Goal: Communication & Community: Answer question/provide support

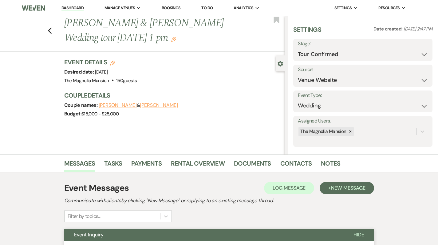
select select "4"
select select "5"
click at [52, 30] on use "button" at bounding box center [50, 30] width 4 height 7
select select "4"
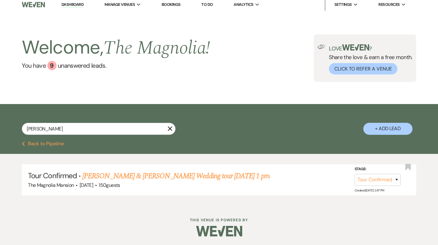
scroll to position [3, 0]
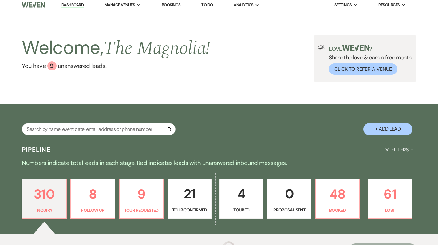
select select "4"
select select "8"
select select "6"
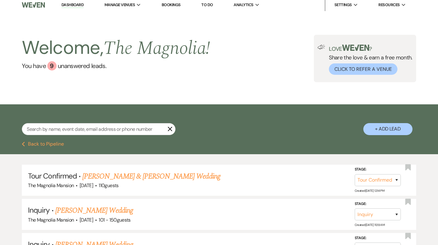
type input "cr"
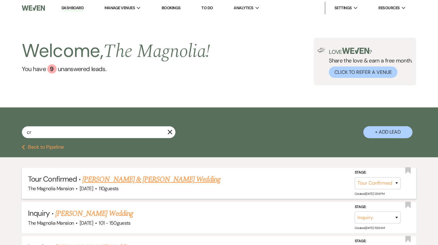
click at [87, 182] on link "[PERSON_NAME] & [PERSON_NAME] Wedding" at bounding box center [151, 179] width 138 height 11
select select "4"
select select "5"
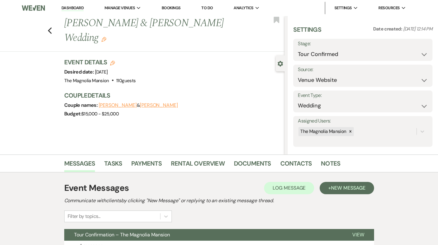
select select "4"
select select "8"
select select "6"
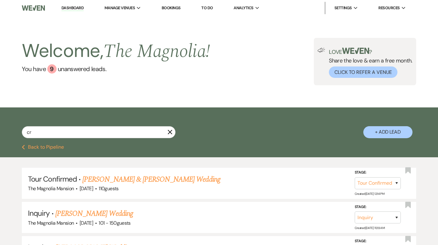
click at [72, 7] on link "Dashboard" at bounding box center [73, 8] width 22 height 6
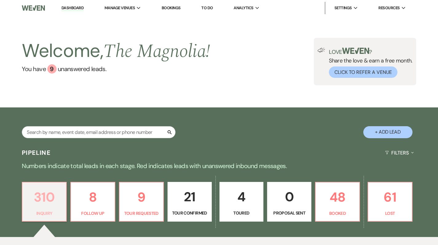
click at [39, 199] on p "310" at bounding box center [44, 197] width 36 height 21
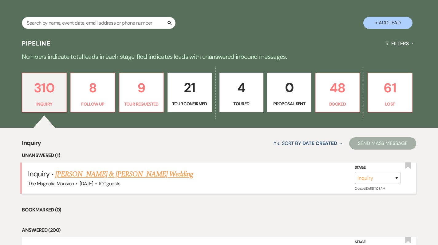
scroll to position [110, 0]
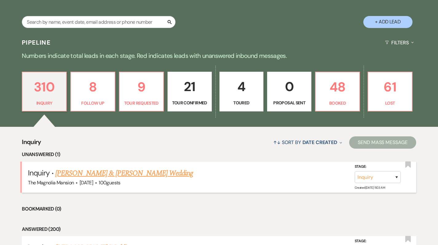
click at [91, 174] on link "[PERSON_NAME] & [PERSON_NAME] Wedding" at bounding box center [124, 173] width 138 height 11
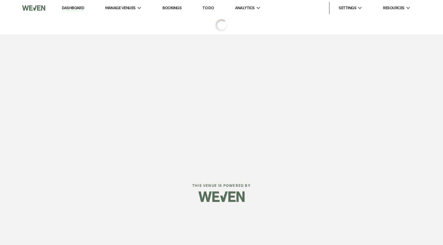
select select "5"
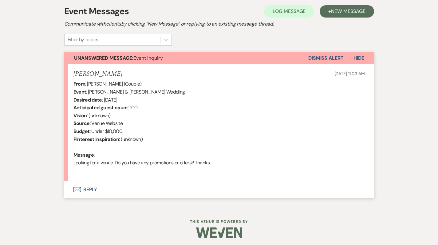
scroll to position [176, 0]
click at [91, 187] on button "Envelope Reply" at bounding box center [219, 189] width 310 height 17
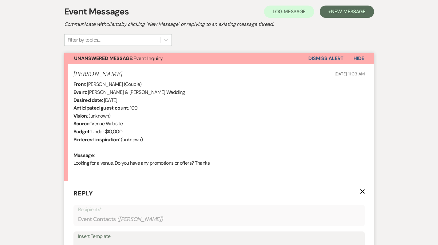
scroll to position [324, 0]
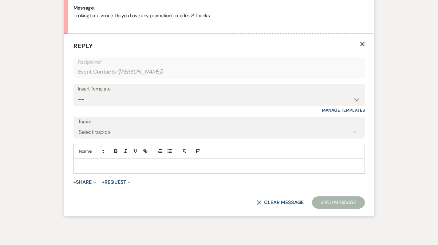
click at [105, 107] on div "Insert Template -- Weven Planning Portal Introduction (Booked Events) Tour Requ…" at bounding box center [220, 98] width 292 height 29
click at [105, 89] on div "Insert Template" at bounding box center [219, 89] width 282 height 9
click at [126, 108] on div "Insert Template -- Weven Planning Portal Introduction (Booked Events) Tour Requ…" at bounding box center [220, 98] width 292 height 29
select select "5117"
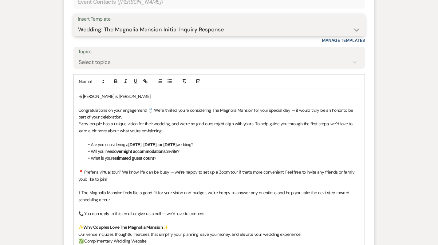
scroll to position [393, 0]
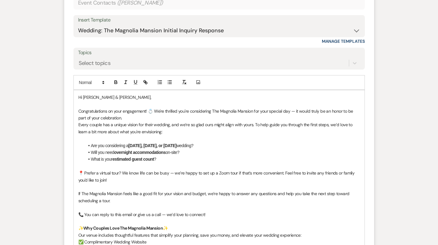
click at [115, 101] on p at bounding box center [219, 104] width 282 height 7
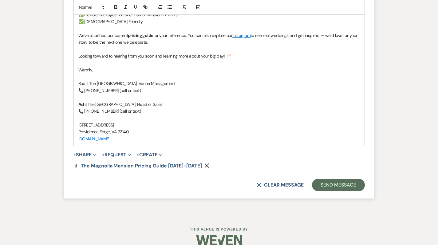
scroll to position [716, 0]
click at [334, 179] on button "Send Message" at bounding box center [338, 185] width 53 height 12
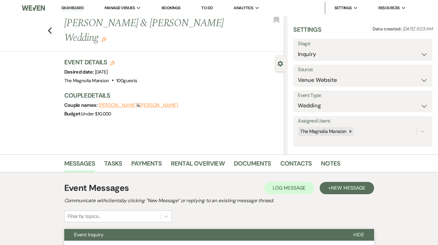
scroll to position [0, 0]
click at [52, 27] on icon "Previous" at bounding box center [50, 30] width 5 height 7
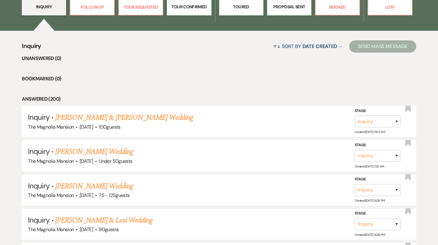
scroll to position [206, 0]
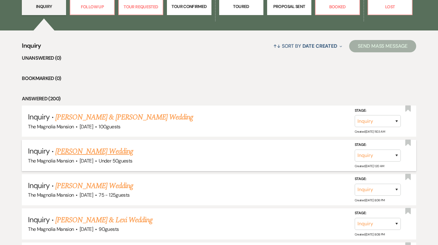
click at [84, 151] on link "[PERSON_NAME] Wedding" at bounding box center [94, 151] width 78 height 11
select select "2"
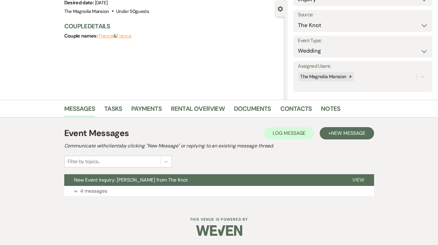
scroll to position [54, 0]
click at [89, 190] on p "4 messages" at bounding box center [93, 191] width 27 height 8
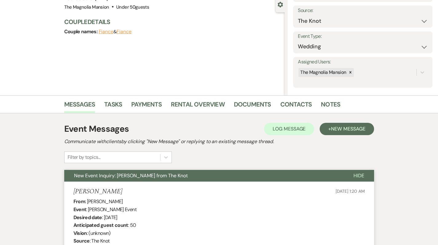
scroll to position [45, 0]
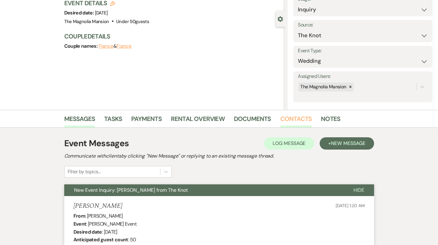
click at [298, 117] on link "Contacts" at bounding box center [297, 121] width 32 height 14
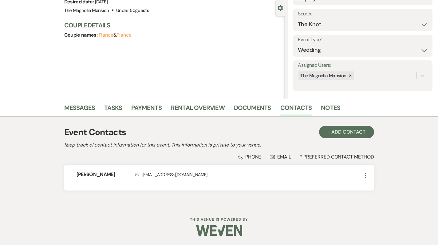
scroll to position [55, 0]
click at [87, 108] on link "Messages" at bounding box center [79, 110] width 31 height 14
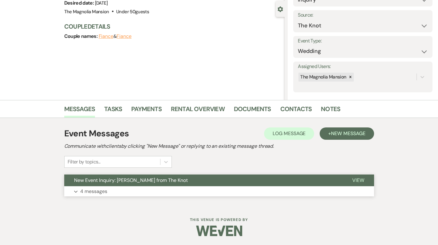
click at [91, 190] on p "4 messages" at bounding box center [93, 191] width 27 height 8
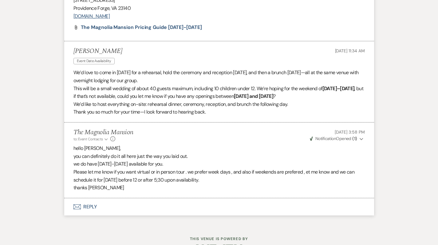
scroll to position [973, 0]
click at [91, 199] on button "Envelope Reply" at bounding box center [219, 207] width 310 height 17
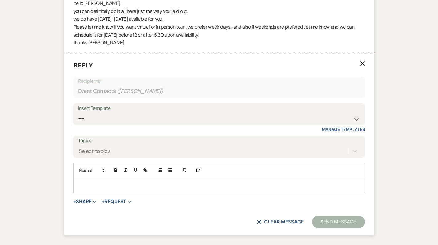
scroll to position [1121, 0]
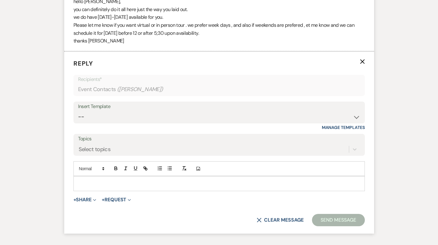
click at [87, 176] on div at bounding box center [219, 183] width 291 height 14
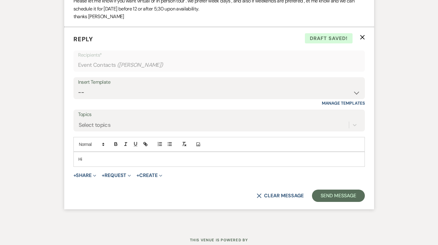
scroll to position [1145, 0]
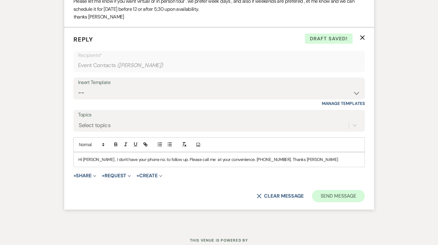
click at [332, 190] on button "Send Message" at bounding box center [338, 196] width 53 height 12
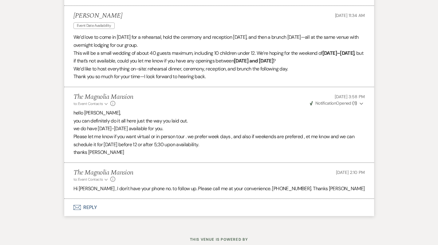
scroll to position [1009, 0]
